Goal: Book appointment/travel/reservation

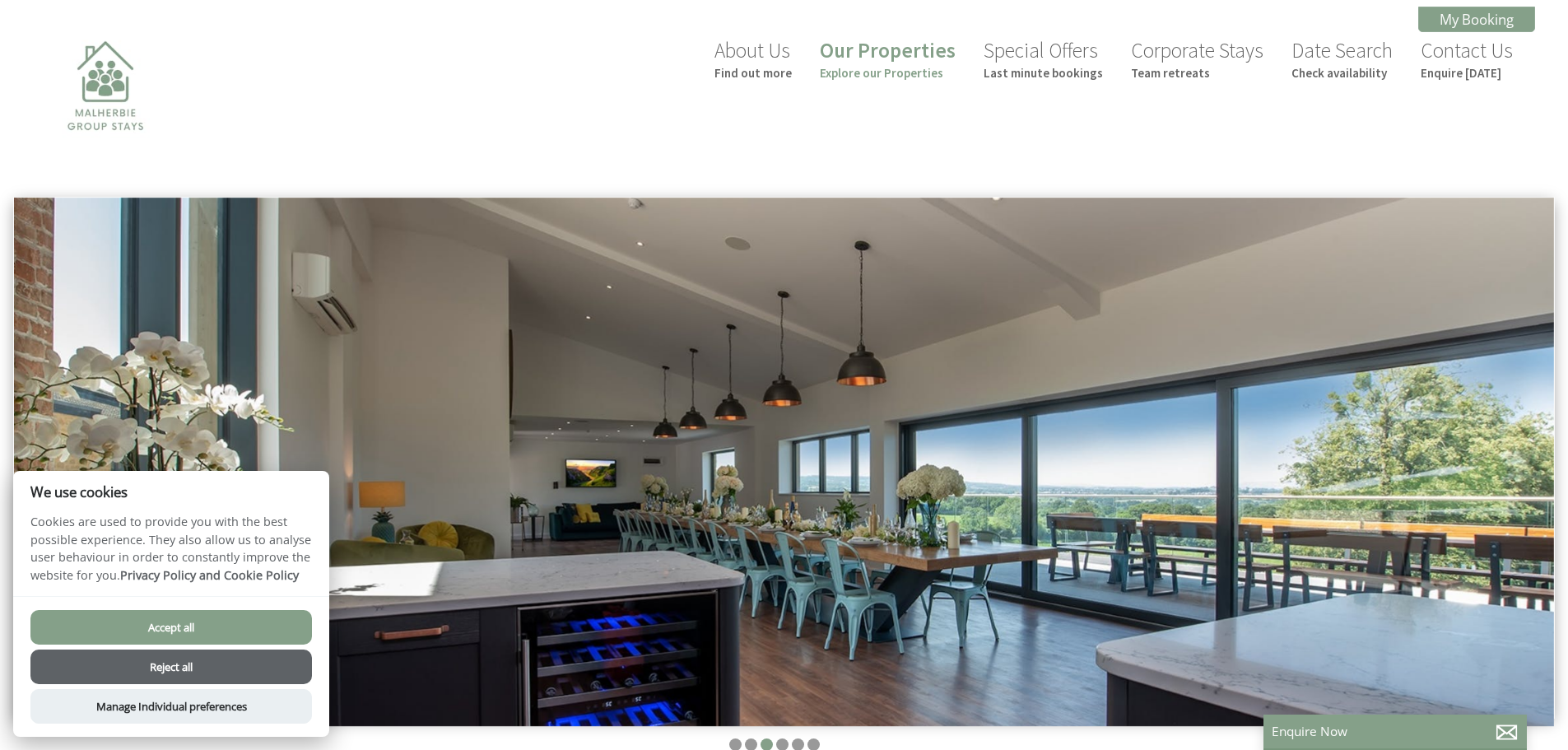
scroll to position [0, 15]
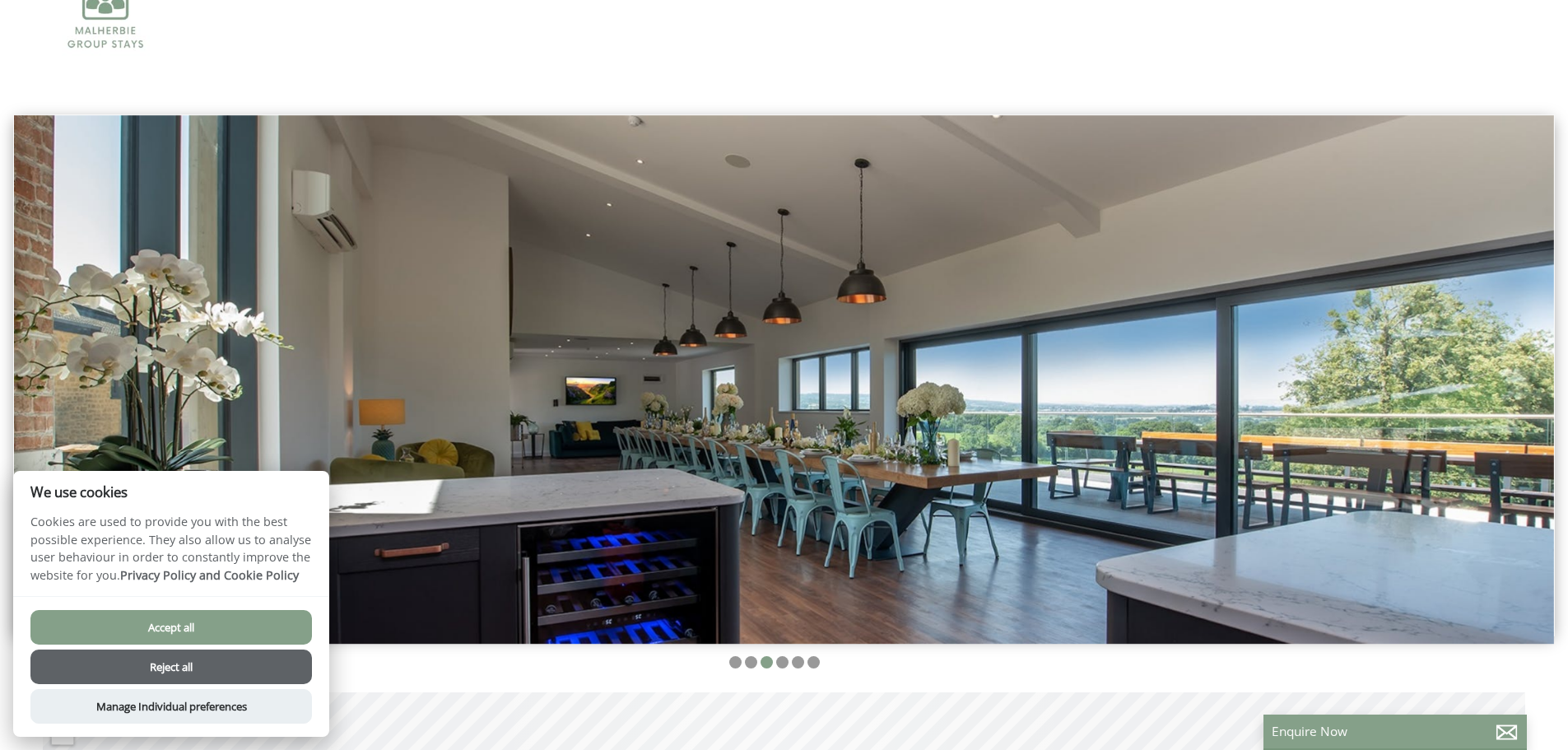
click at [278, 609] on div "Accept all Reject all Manage Individual preferences" at bounding box center [172, 667] width 316 height 141
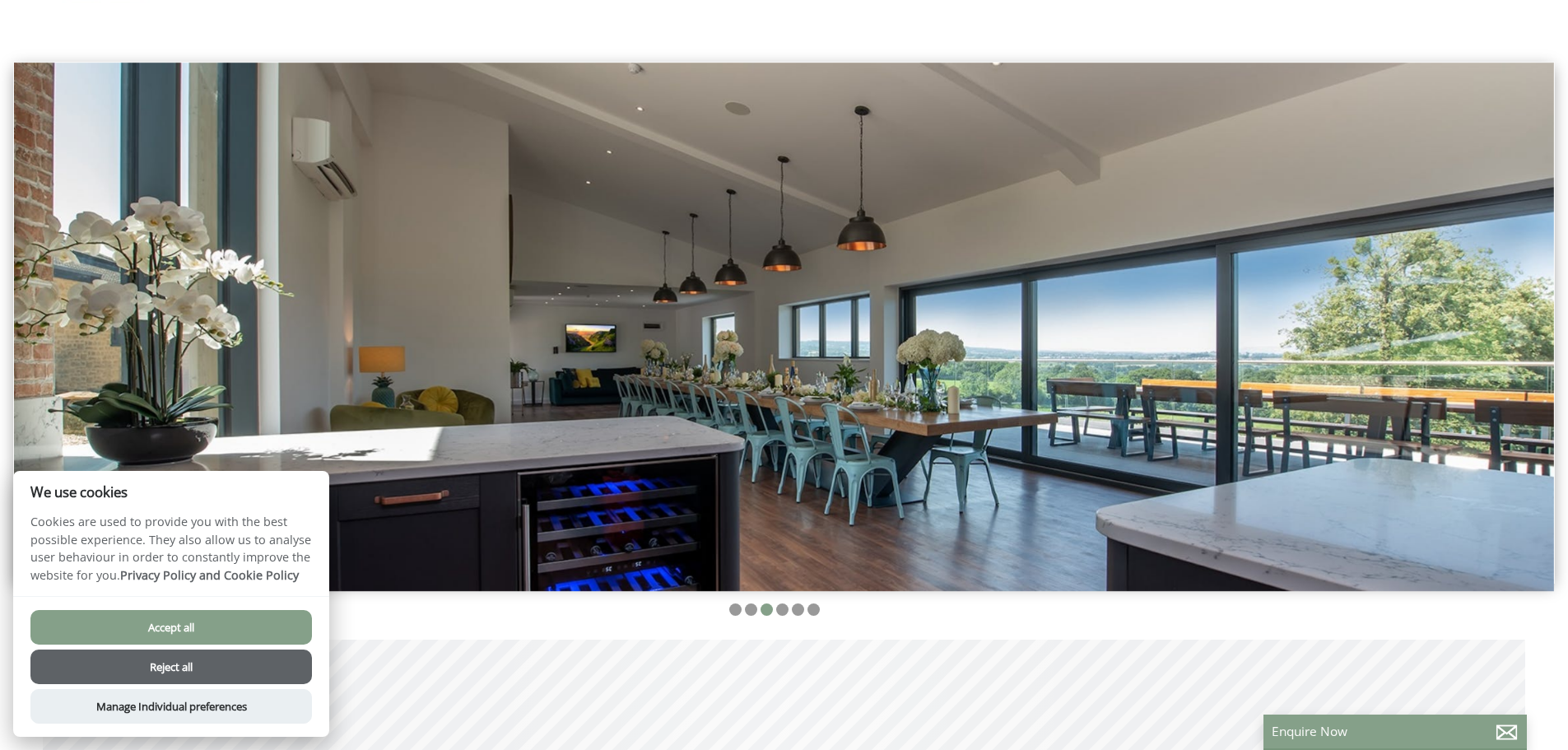
scroll to position [165, 0]
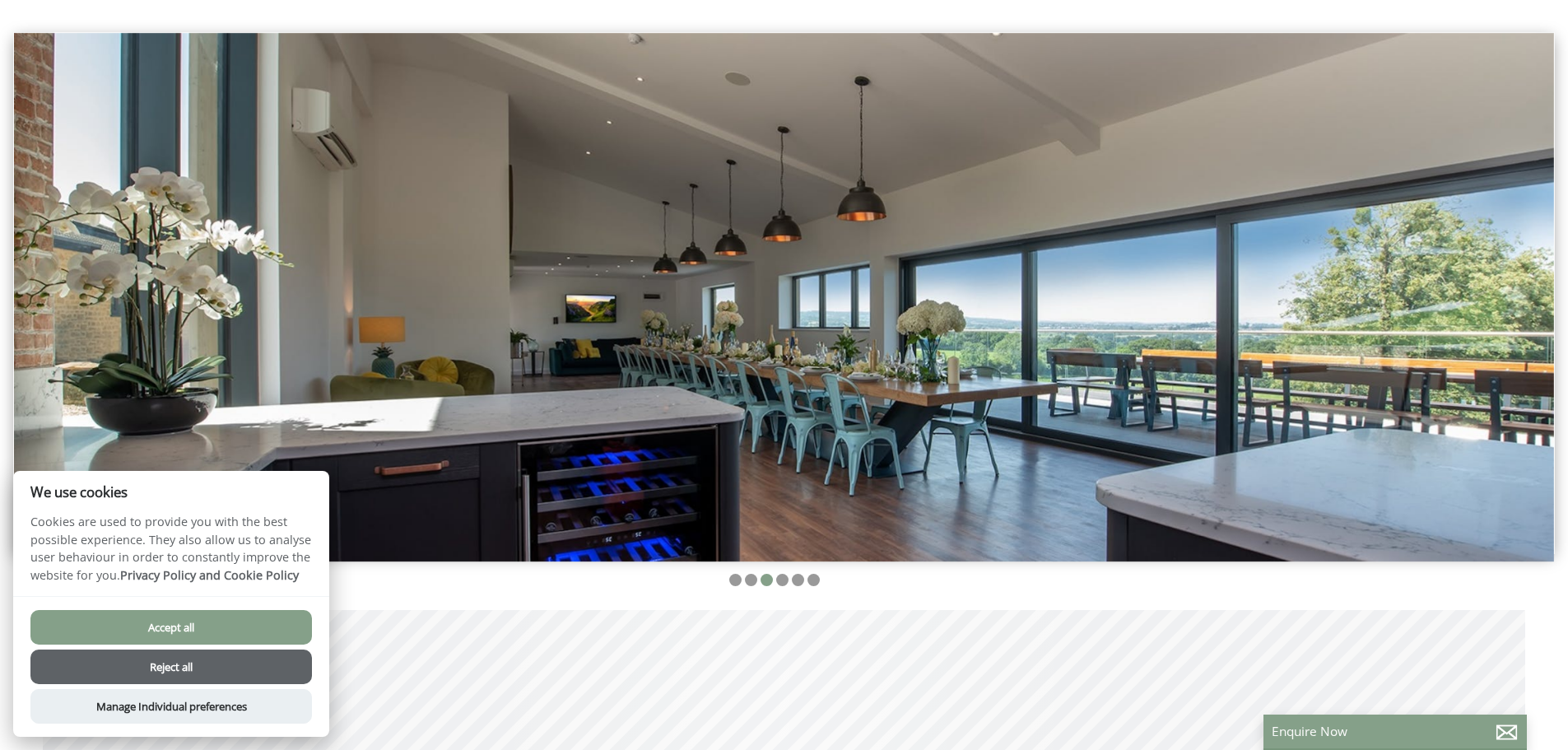
drag, startPoint x: 134, startPoint y: 624, endPoint x: 324, endPoint y: 493, distance: 230.8
click at [135, 624] on button "Accept all" at bounding box center [171, 628] width 281 height 35
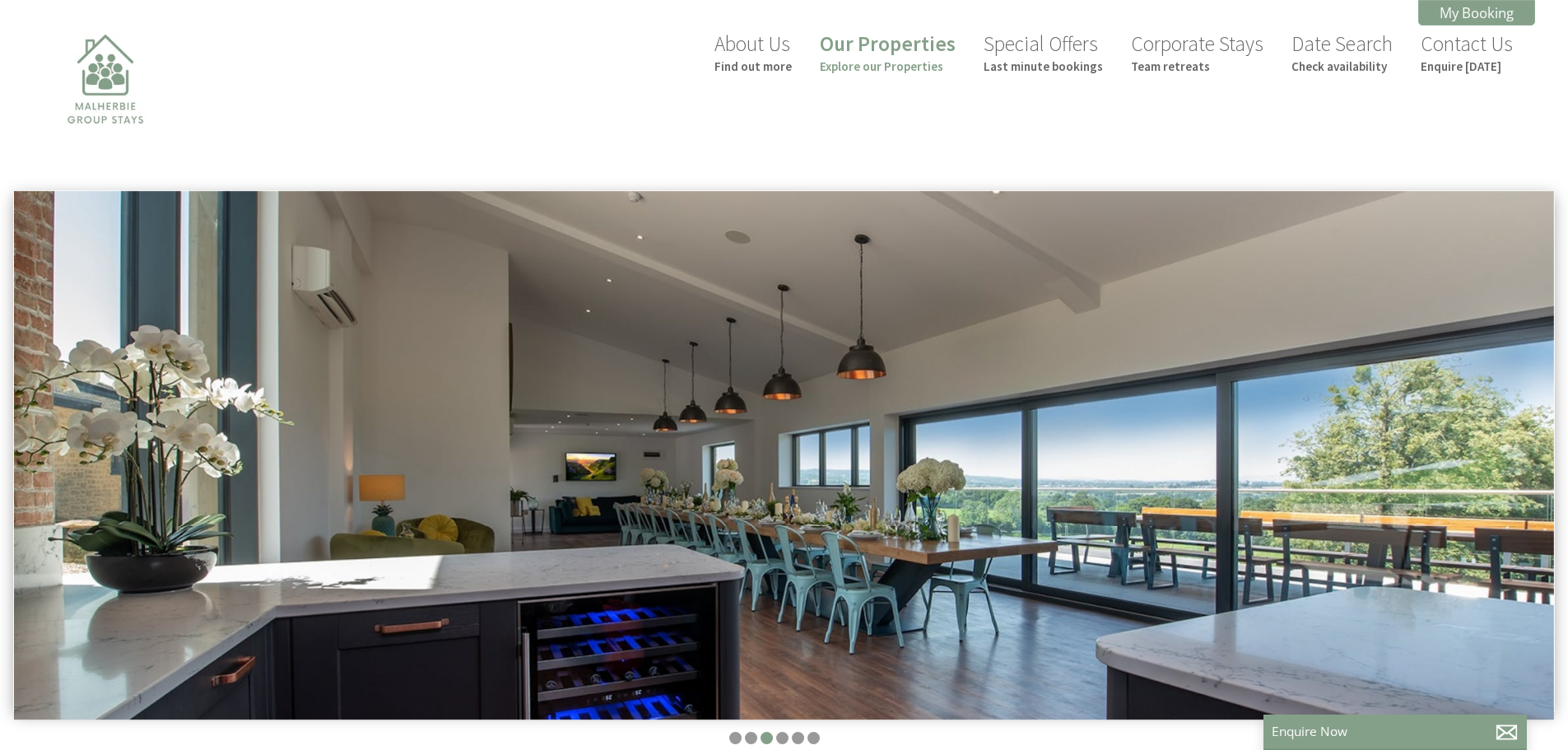
scroll to position [0, 0]
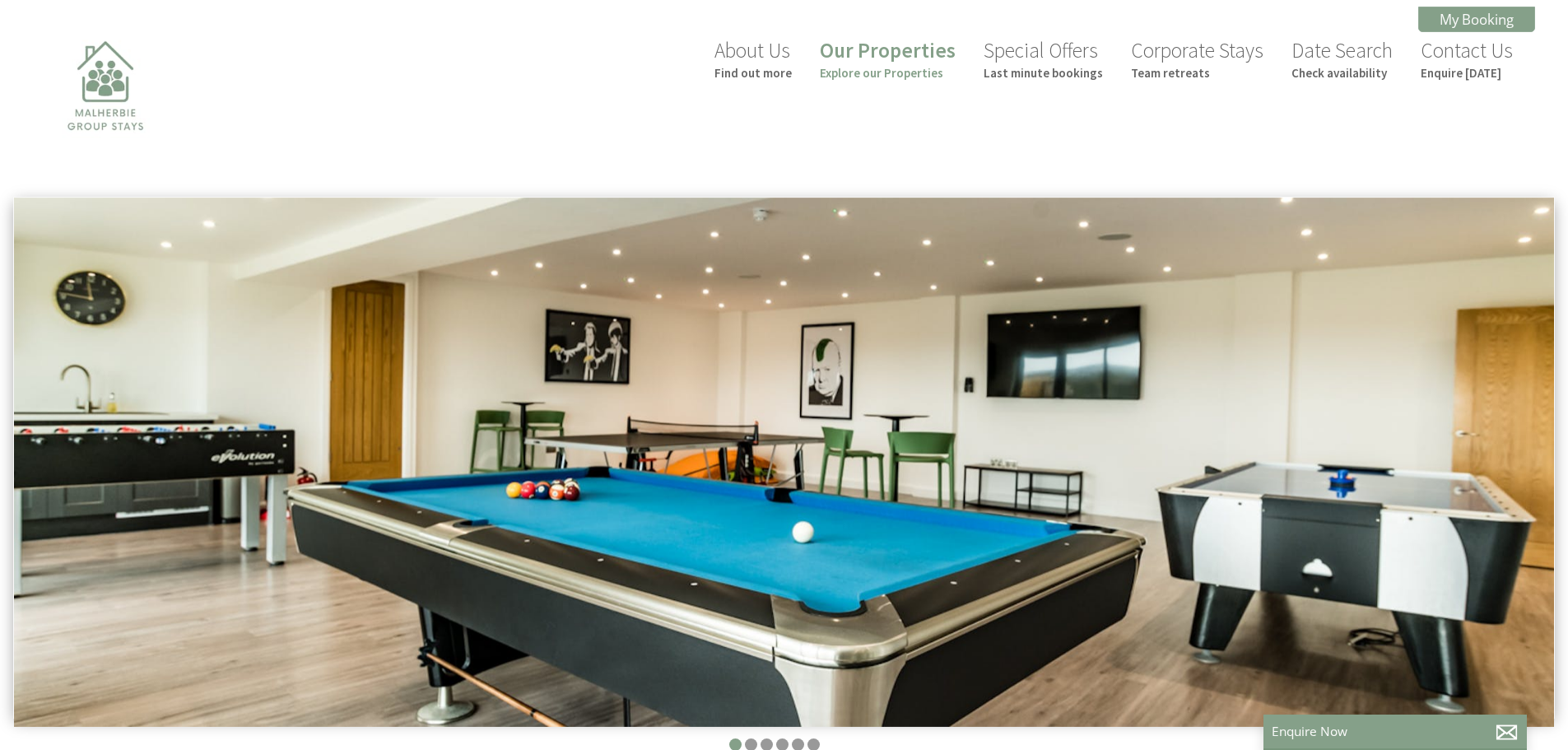
scroll to position [0, 15]
click at [896, 67] on small "Explore our Properties" at bounding box center [887, 73] width 136 height 16
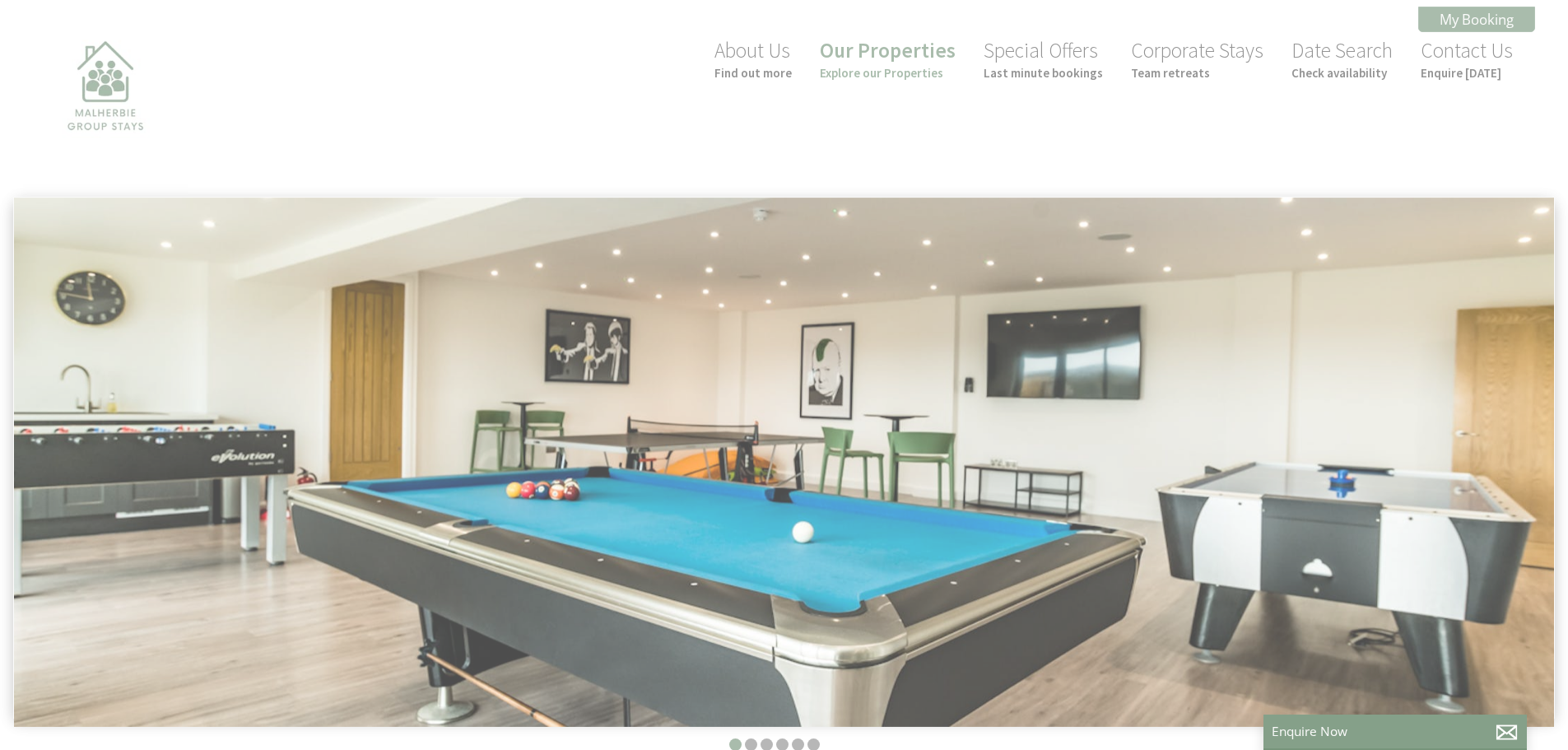
scroll to position [50, 0]
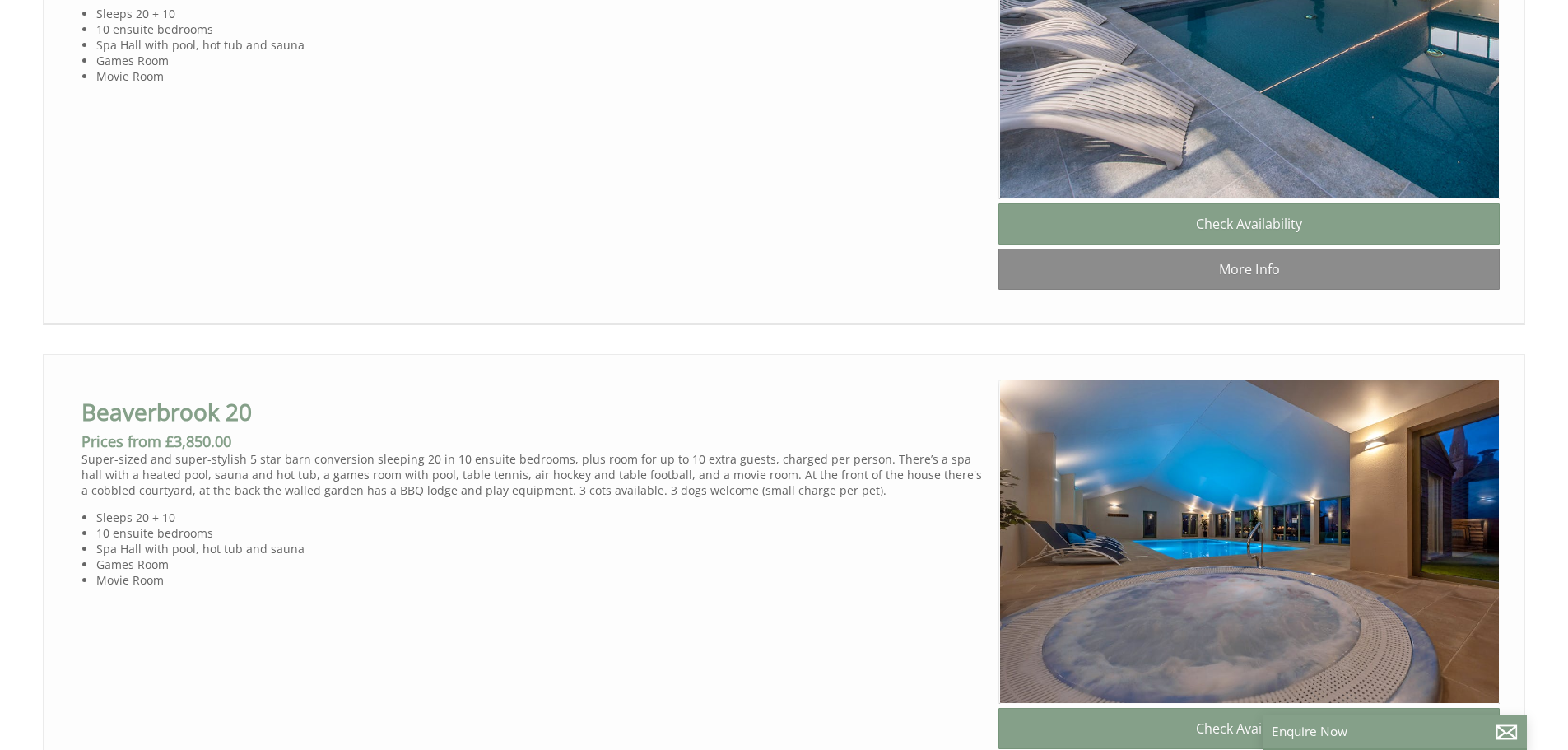
scroll to position [1007, 0]
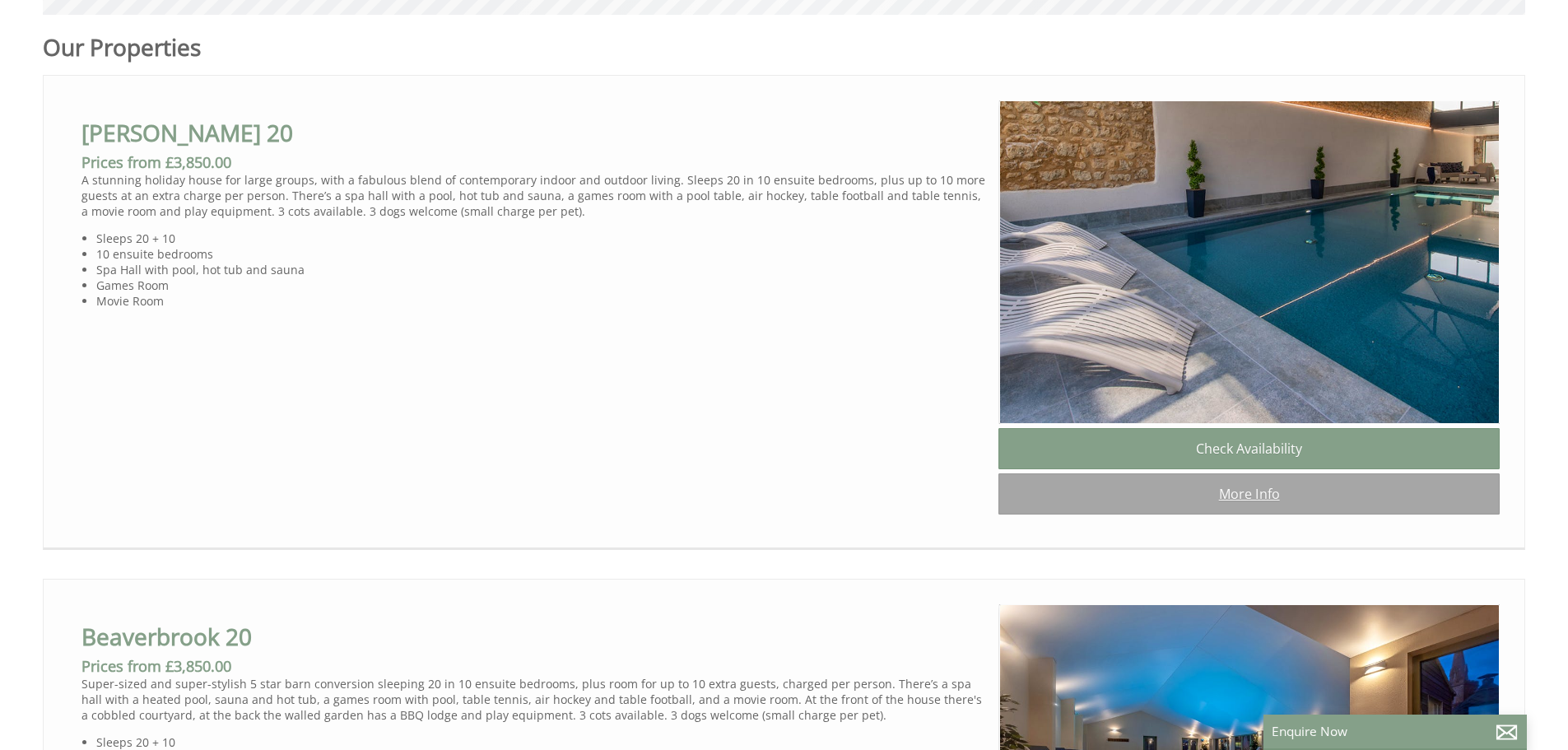
click at [1201, 497] on link "More Info" at bounding box center [1249, 494] width 501 height 41
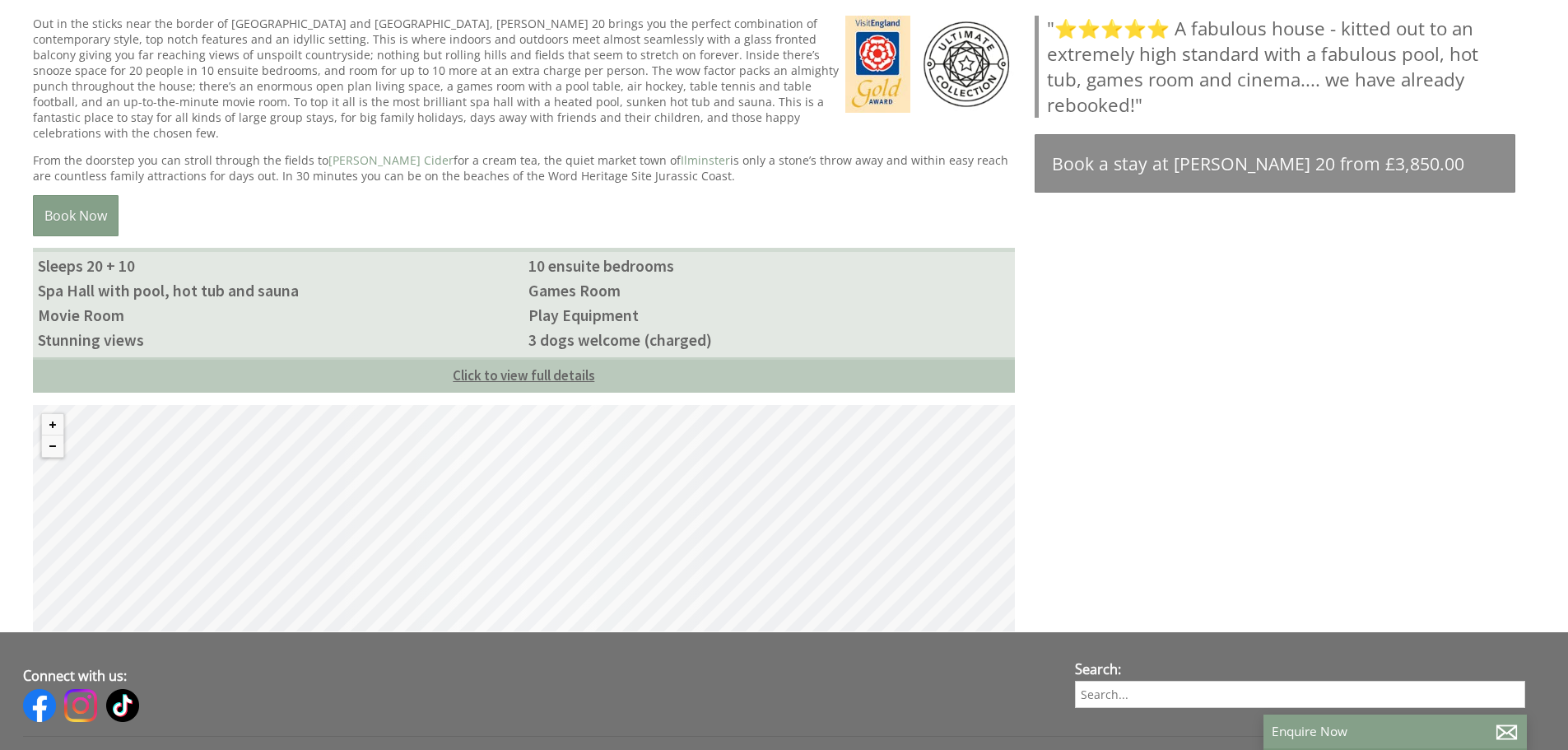
scroll to position [824, 0]
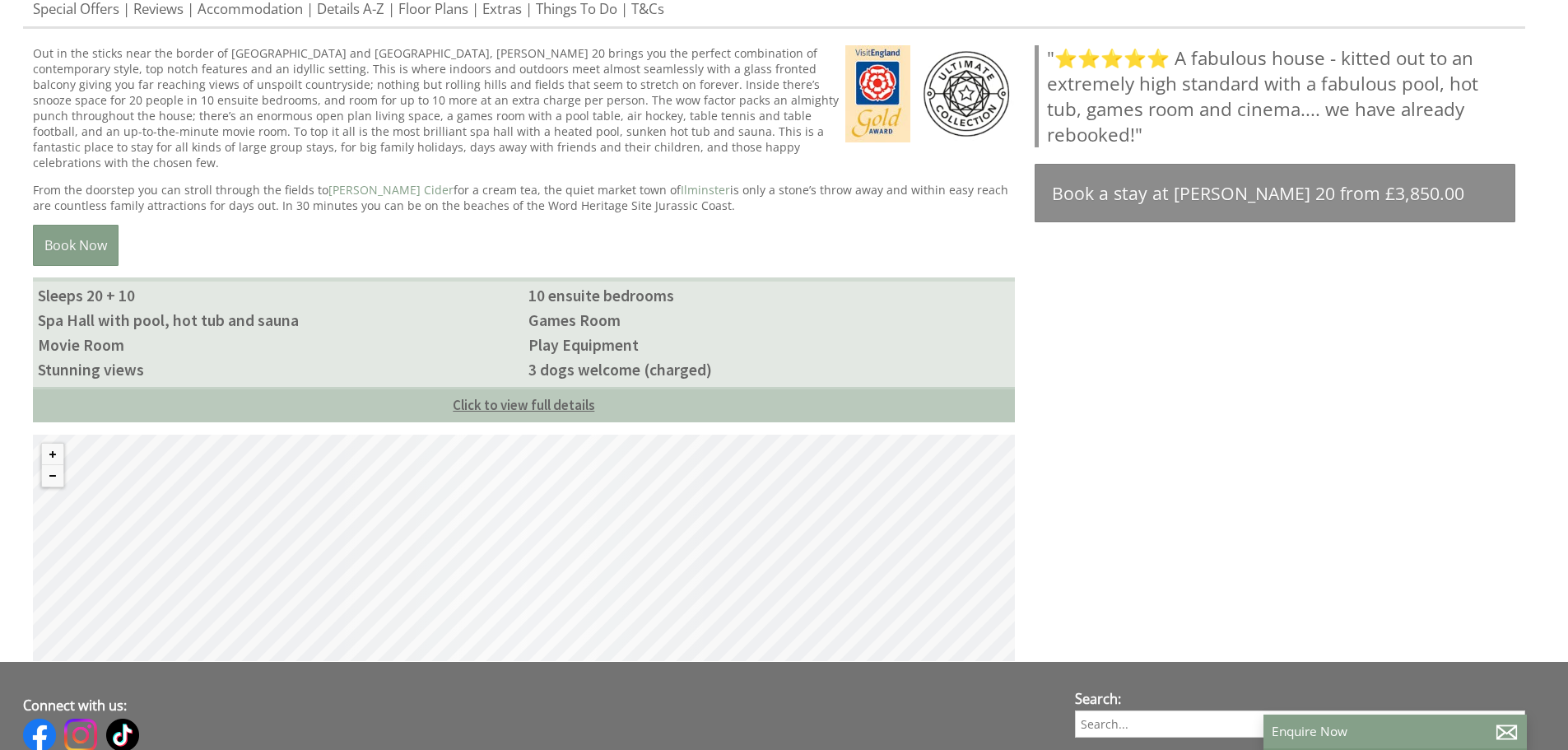
click at [572, 387] on link "Click to view full details" at bounding box center [524, 405] width 982 height 35
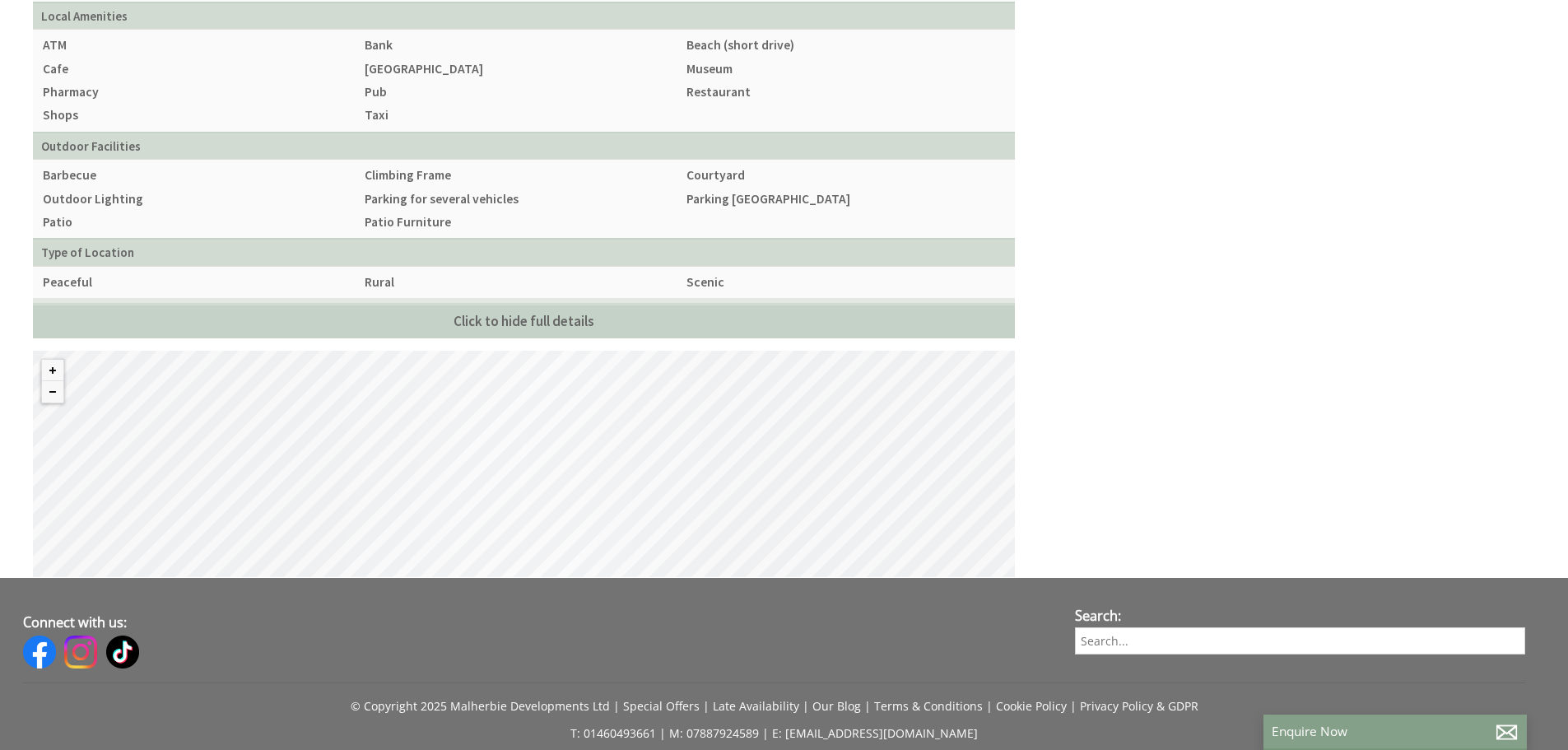
scroll to position [2141, 0]
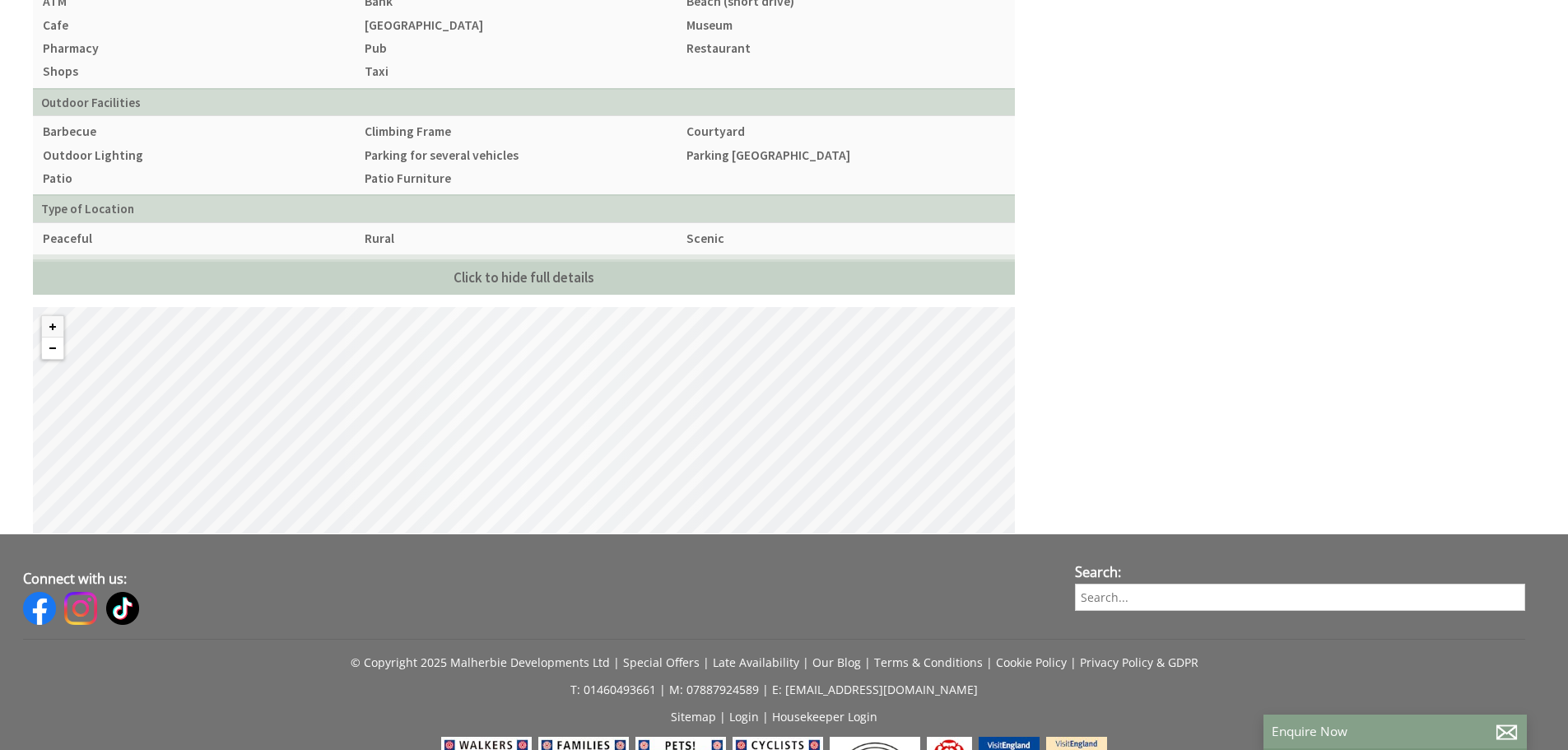
click at [50, 338] on button "Zoom out" at bounding box center [52, 348] width 21 height 21
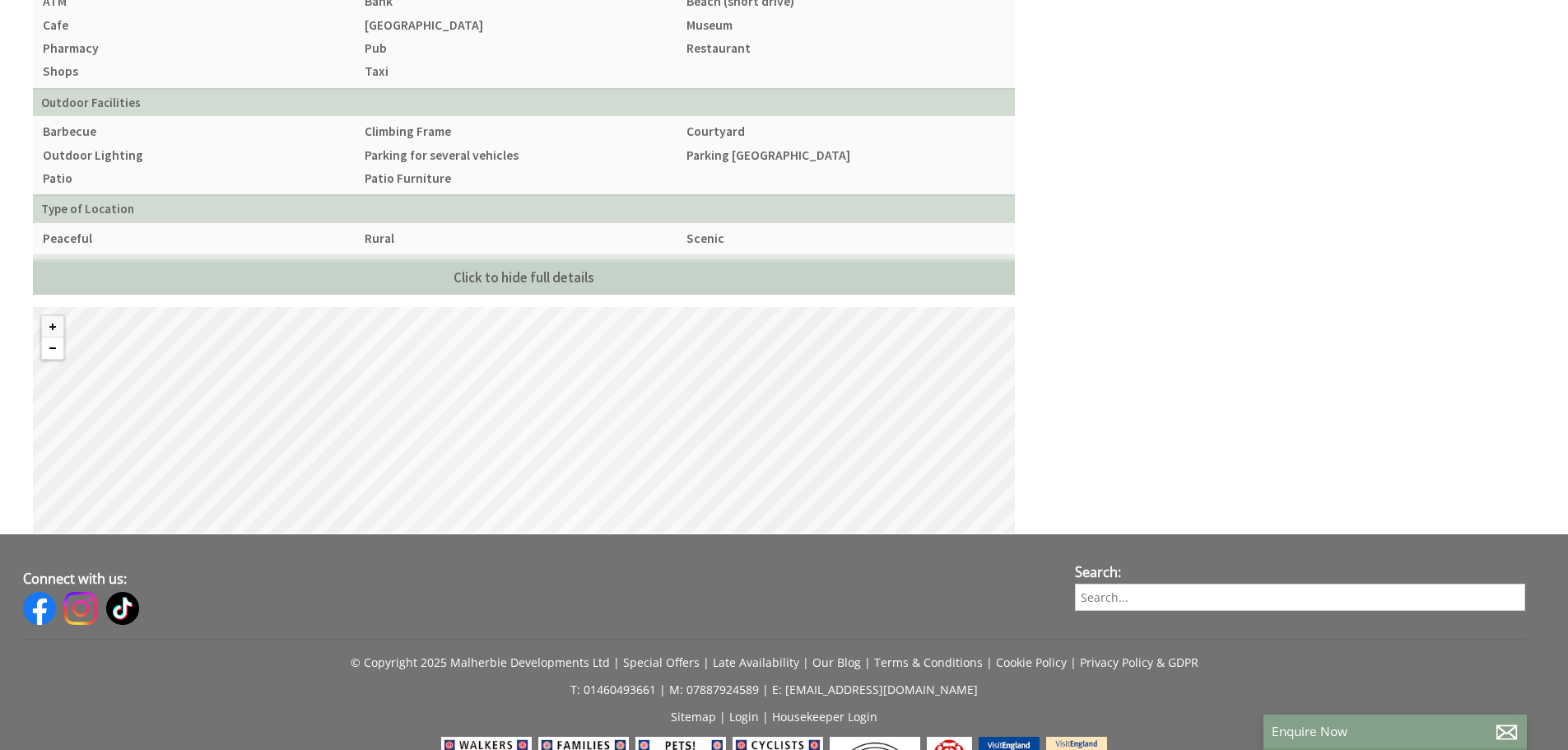
click at [50, 338] on button "Zoom out" at bounding box center [52, 348] width 21 height 21
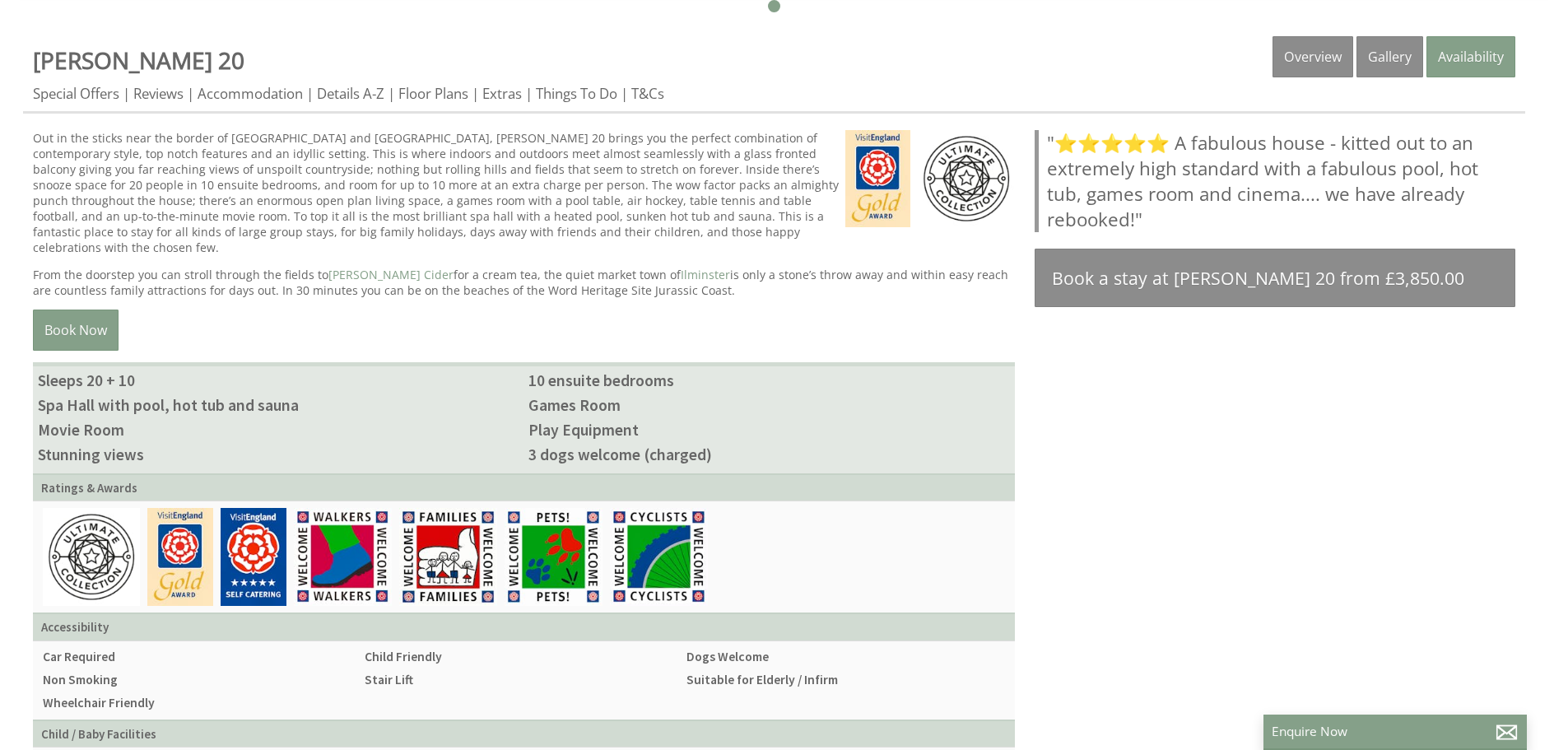
scroll to position [576, 0]
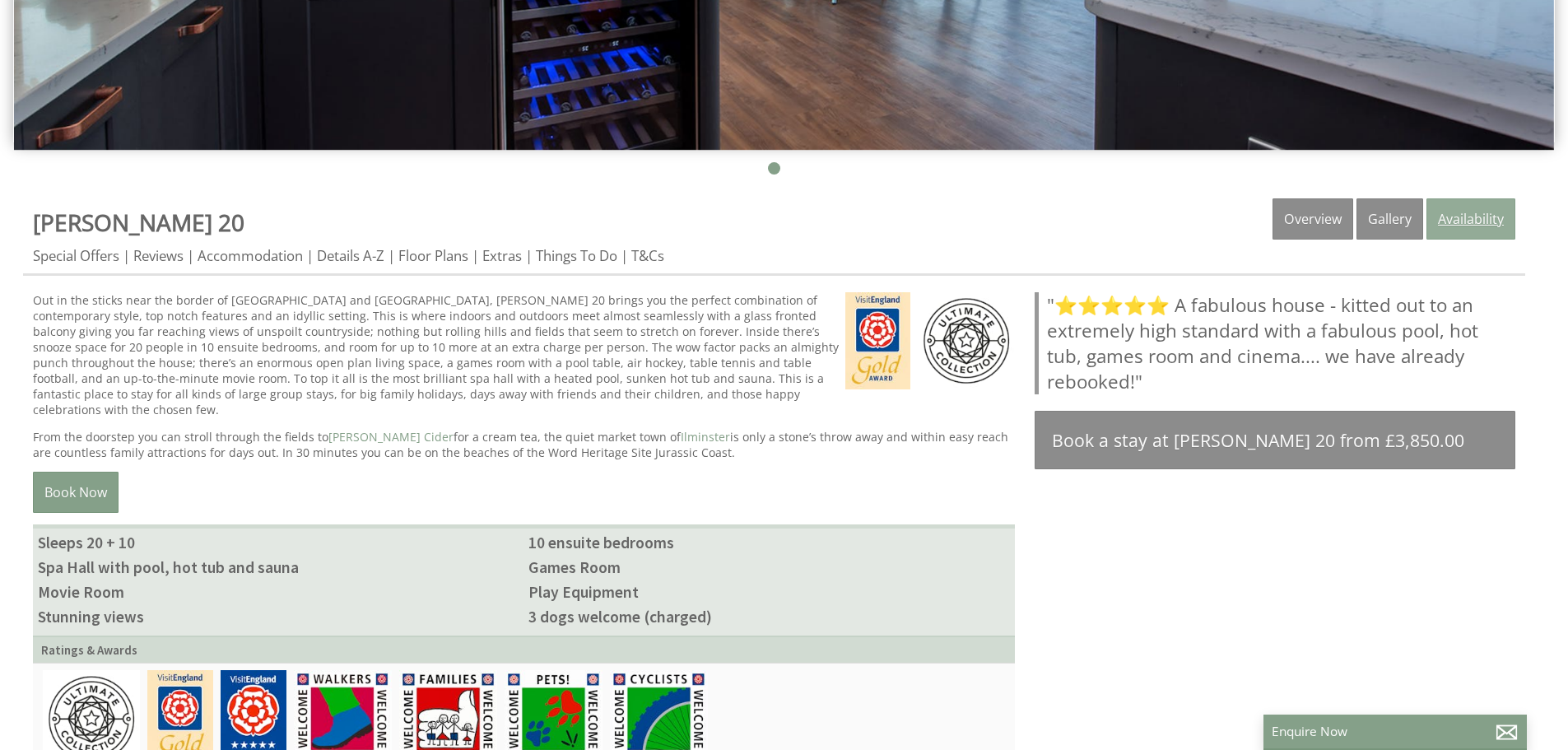
click at [1460, 218] on link "Availability" at bounding box center [1471, 219] width 89 height 41
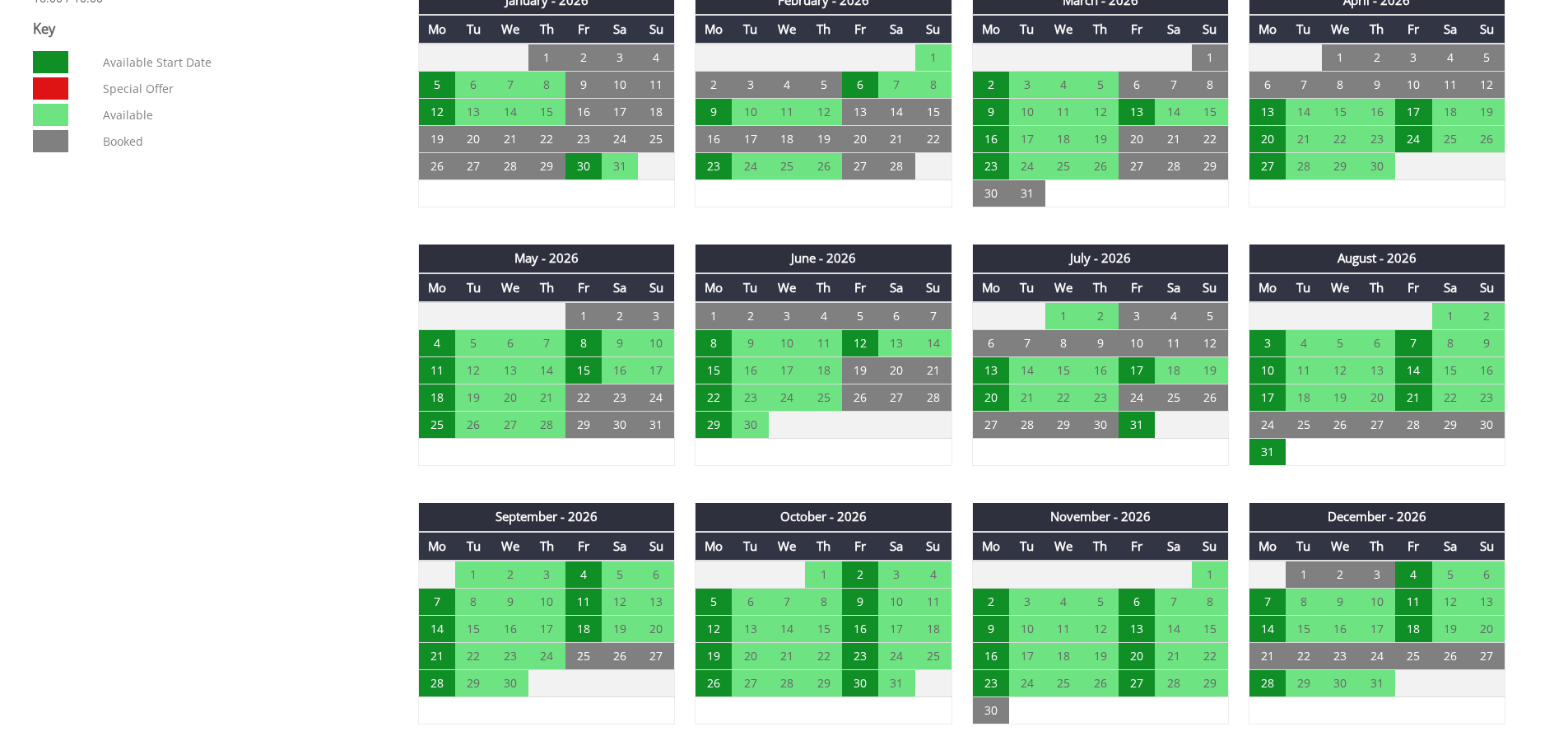
scroll to position [1153, 0]
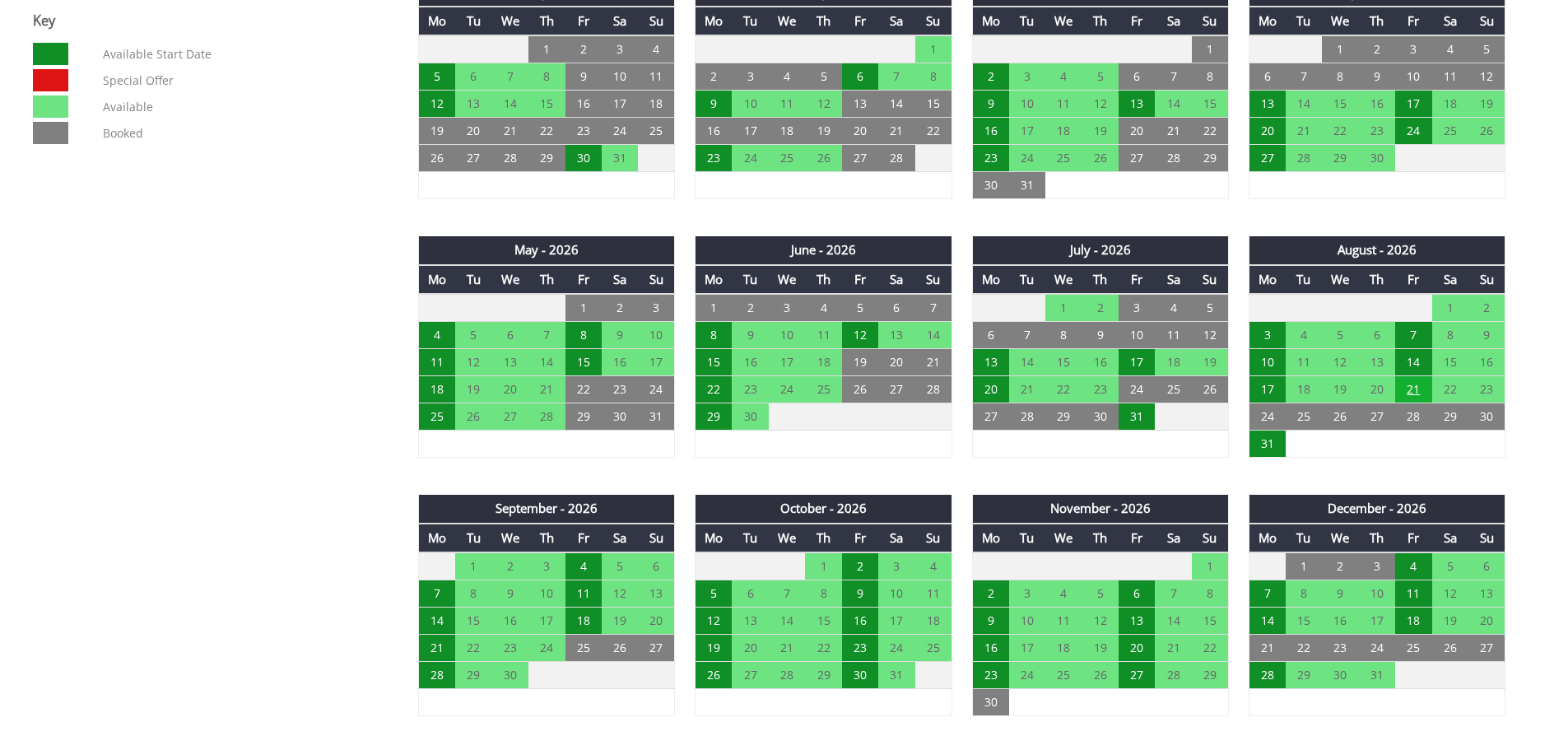
click at [1413, 386] on td "21" at bounding box center [1413, 390] width 36 height 27
click at [1416, 360] on td "14" at bounding box center [1413, 363] width 36 height 27
